Goal: Check status: Check status

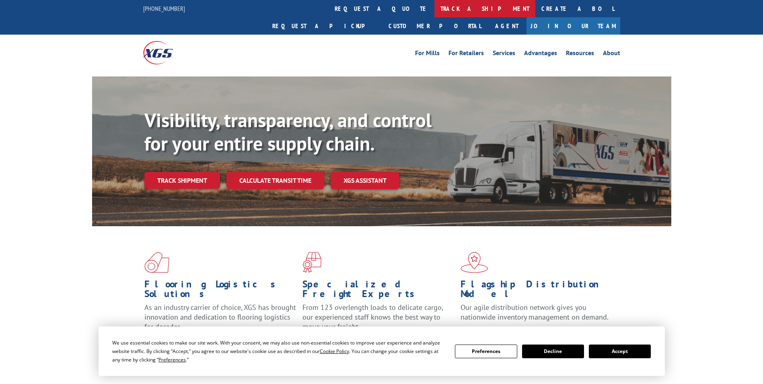
click at [434, 10] on link "track a shipment" at bounding box center [484, 8] width 101 height 17
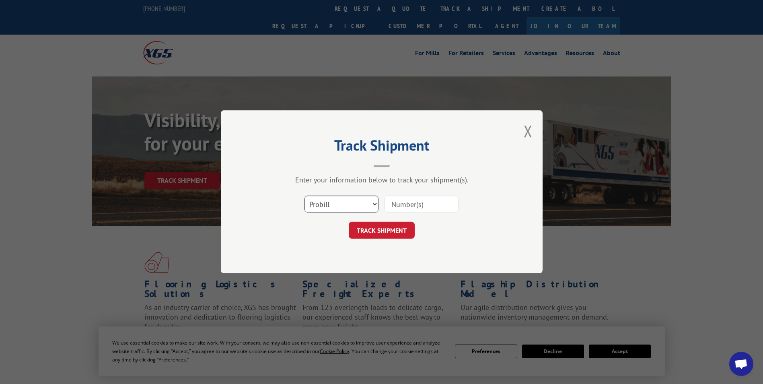
click at [366, 204] on select "Select category... Probill BOL PO" at bounding box center [341, 204] width 74 height 17
select select "bol"
click at [304, 196] on select "Select category... Probill BOL PO" at bounding box center [341, 204] width 74 height 17
paste input "80586140"
click at [374, 222] on button "TRACK SHIPMENT" at bounding box center [382, 230] width 66 height 17
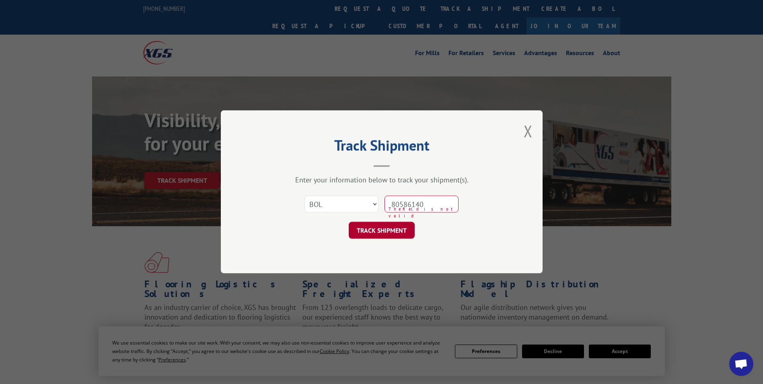
click at [380, 224] on button "TRACK SHIPMENT" at bounding box center [382, 230] width 66 height 17
type input "80586140"
click at [382, 228] on button "TRACK SHIPMENT" at bounding box center [382, 230] width 66 height 17
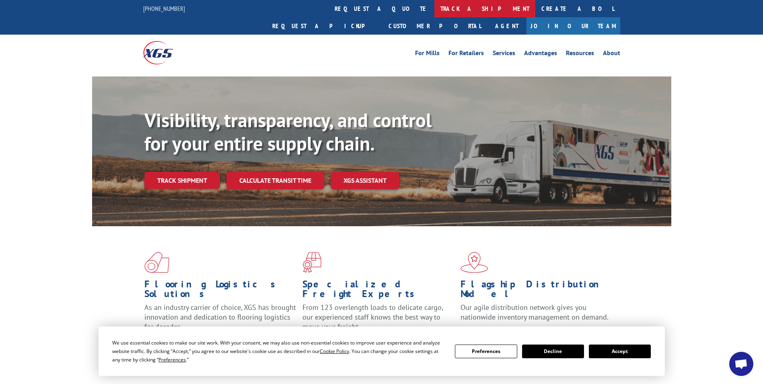
click at [434, 8] on link "track a shipment" at bounding box center [484, 8] width 101 height 17
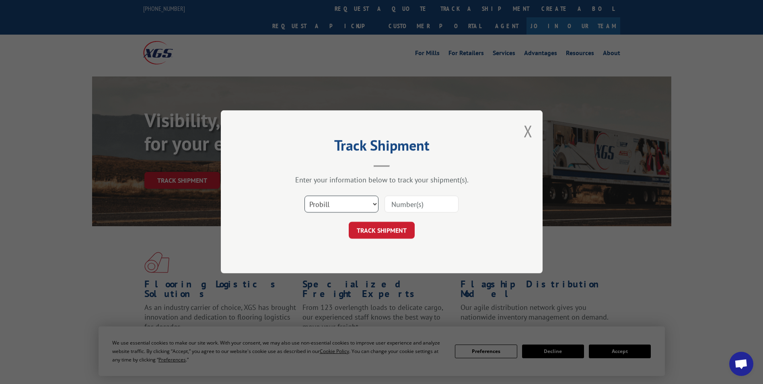
click at [373, 204] on select "Select category... Probill BOL PO" at bounding box center [341, 204] width 74 height 17
select select "bol"
click at [304, 196] on select "Select category... Probill BOL PO" at bounding box center [341, 204] width 74 height 17
click at [403, 202] on input at bounding box center [422, 204] width 74 height 17
paste input "121509-LH1--17158"
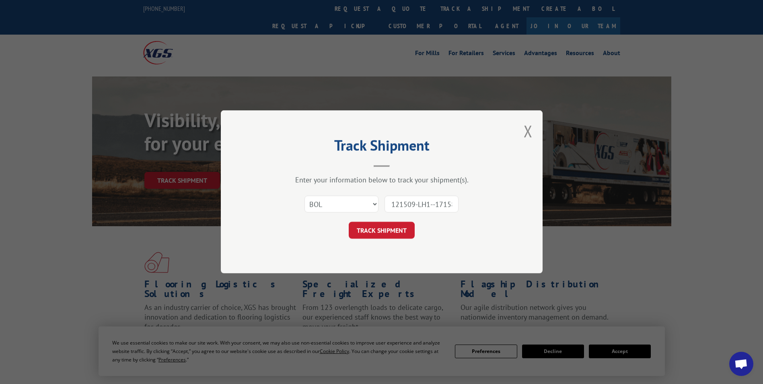
scroll to position [0, 3]
type input "121509-LH1--17158"
click at [374, 227] on button "TRACK SHIPMENT" at bounding box center [382, 230] width 66 height 17
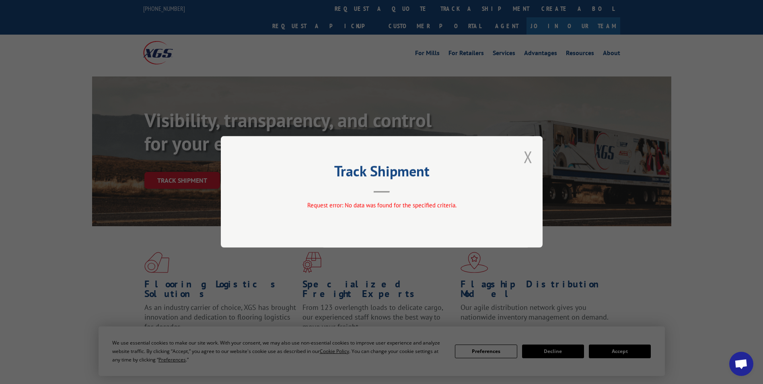
click at [524, 156] on button "Close modal" at bounding box center [528, 156] width 9 height 21
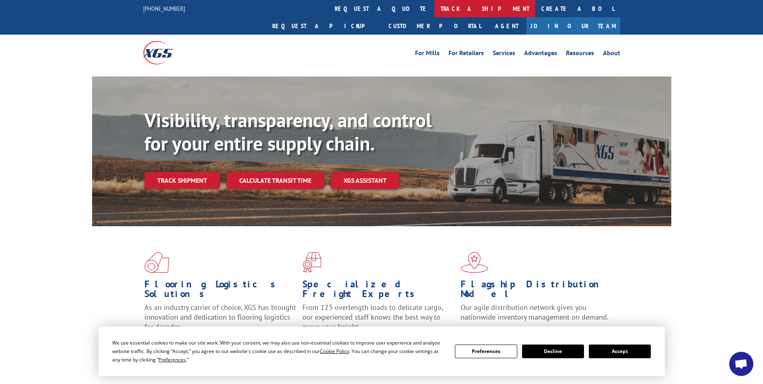
click at [434, 7] on link "track a shipment" at bounding box center [484, 8] width 101 height 17
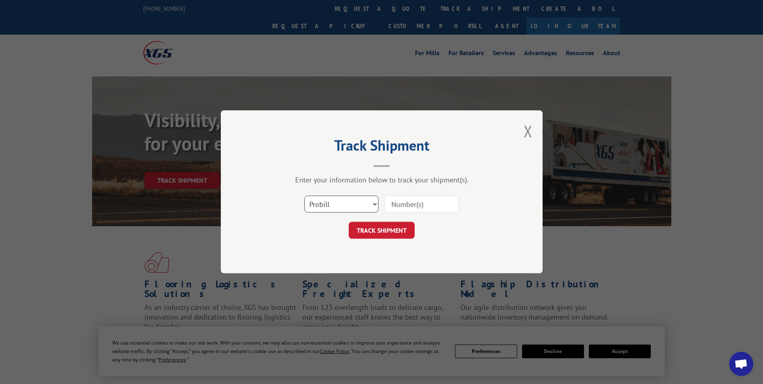
click at [372, 201] on select "Select category... Probill BOL PO" at bounding box center [341, 204] width 74 height 17
select select "po"
click at [304, 196] on select "Select category... Probill BOL PO" at bounding box center [341, 204] width 74 height 17
click at [412, 201] on input at bounding box center [422, 204] width 74 height 17
paste input "121509-LH1--17158"
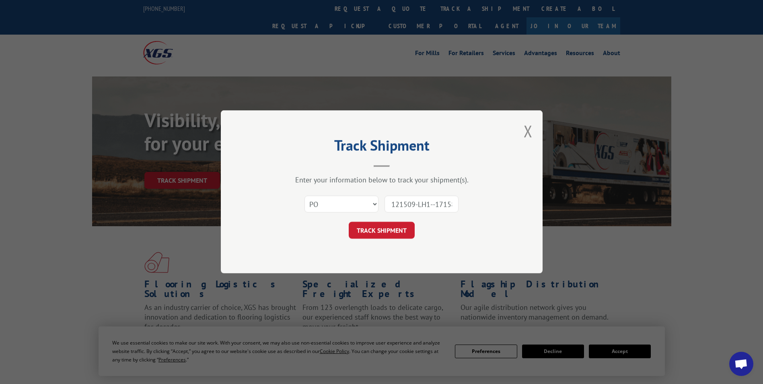
scroll to position [0, 3]
type input "121509-LH1--17158"
click at [376, 223] on button "TRACK SHIPMENT" at bounding box center [382, 230] width 66 height 17
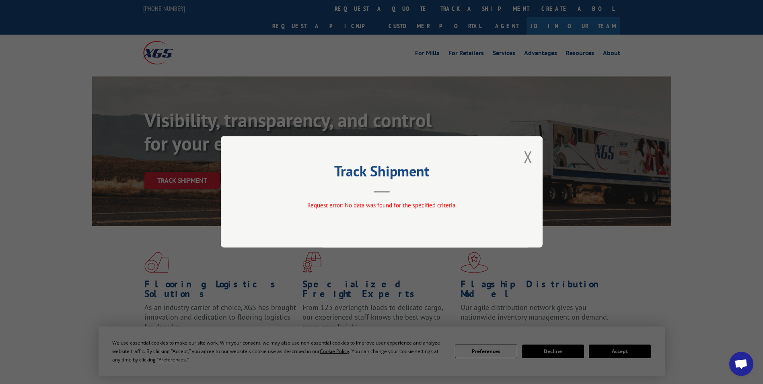
drag, startPoint x: 524, startPoint y: 153, endPoint x: 524, endPoint y: 144, distance: 8.5
click at [524, 153] on button "Close modal" at bounding box center [528, 156] width 9 height 21
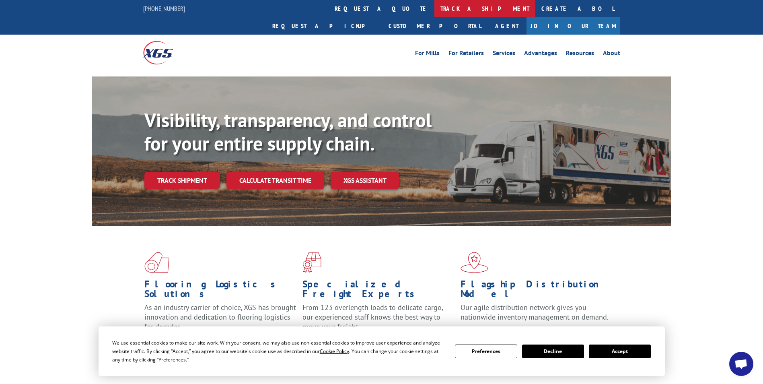
click at [434, 11] on link "track a shipment" at bounding box center [484, 8] width 101 height 17
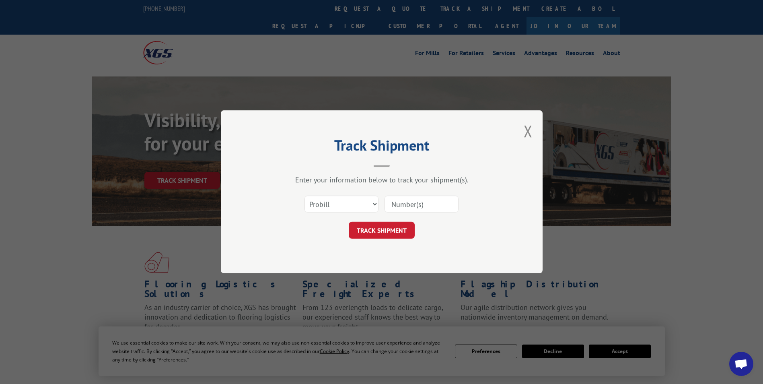
click at [413, 205] on input at bounding box center [422, 204] width 74 height 17
paste input "78068105481"
type input "78068105481"
click at [372, 226] on button "TRACK SHIPMENT" at bounding box center [382, 230] width 66 height 17
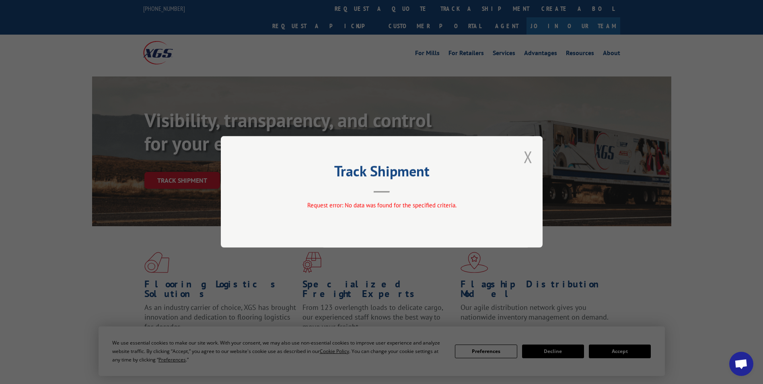
click at [526, 157] on button "Close modal" at bounding box center [528, 156] width 9 height 21
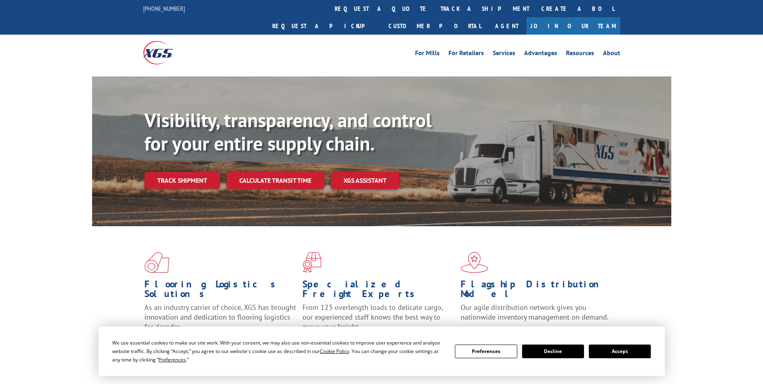
drag, startPoint x: 353, startPoint y: 11, endPoint x: 361, endPoint y: 19, distance: 11.7
click at [434, 11] on link "track a shipment" at bounding box center [484, 8] width 101 height 17
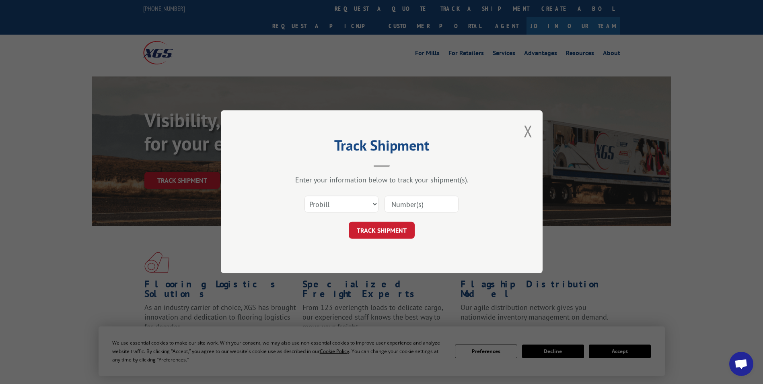
click at [428, 194] on div "Select category... Probill BOL PO" at bounding box center [381, 204] width 241 height 27
click at [415, 202] on input at bounding box center [422, 204] width 74 height 17
paste input "456324976"
click at [373, 229] on button "TRACK SHIPMENT" at bounding box center [382, 230] width 66 height 17
type input "456324976"
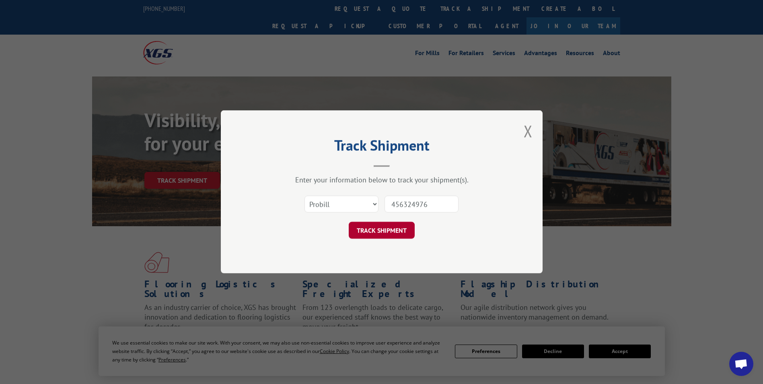
click at [378, 230] on button "TRACK SHIPMENT" at bounding box center [382, 230] width 66 height 17
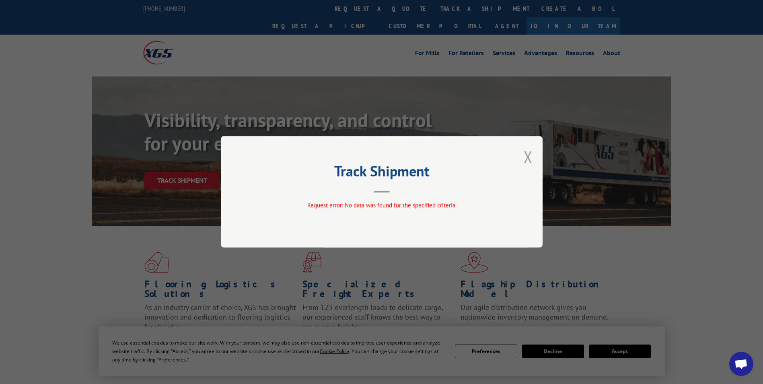
click at [526, 157] on button "Close modal" at bounding box center [528, 156] width 9 height 21
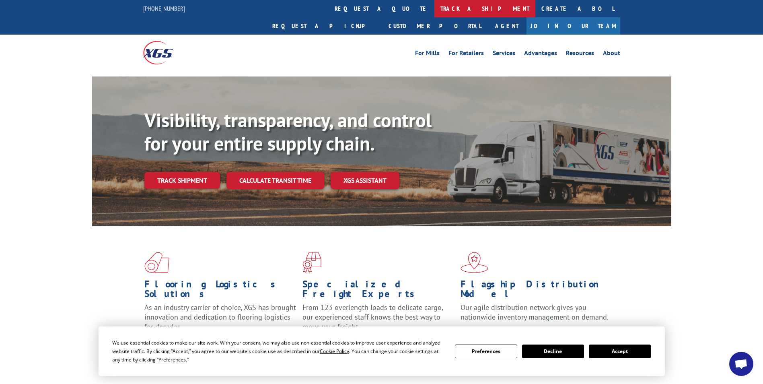
click at [434, 8] on link "track a shipment" at bounding box center [484, 8] width 101 height 17
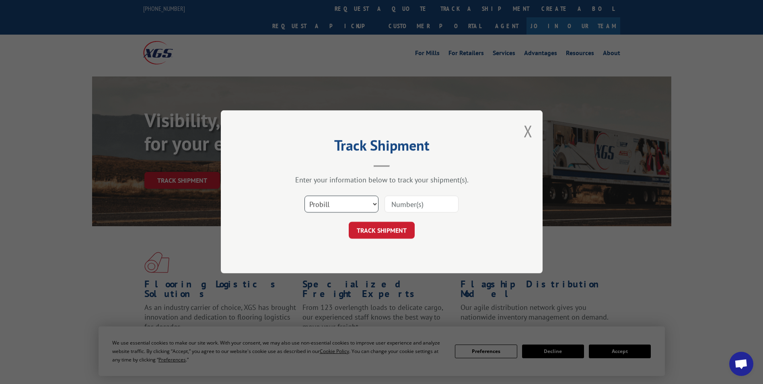
drag, startPoint x: 377, startPoint y: 205, endPoint x: 373, endPoint y: 207, distance: 4.5
click at [377, 205] on select "Select category... Probill BOL PO" at bounding box center [341, 204] width 74 height 17
select select "po"
click at [304, 196] on select "Select category... Probill BOL PO" at bounding box center [341, 204] width 74 height 17
click at [433, 202] on input at bounding box center [422, 204] width 74 height 17
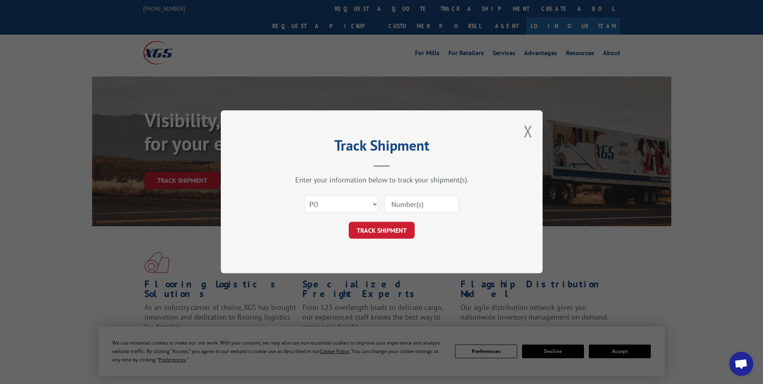
paste input "P95989REGUSH"
type input "P95989REGUSH"
click at [361, 230] on button "TRACK SHIPMENT" at bounding box center [382, 230] width 66 height 17
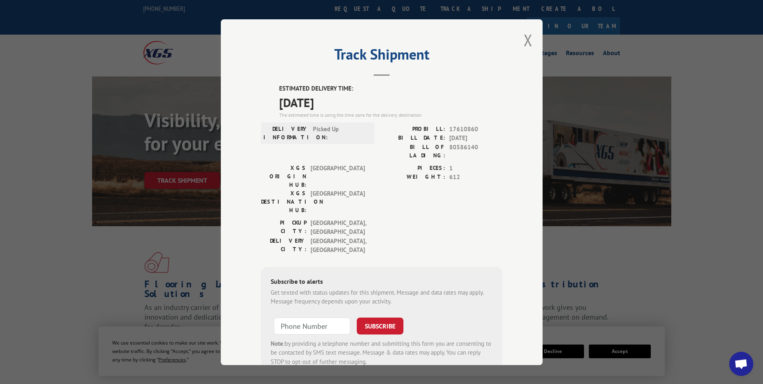
click at [461, 127] on span "17610860" at bounding box center [475, 128] width 53 height 9
copy span "17610860"
